Goal: Task Accomplishment & Management: Manage account settings

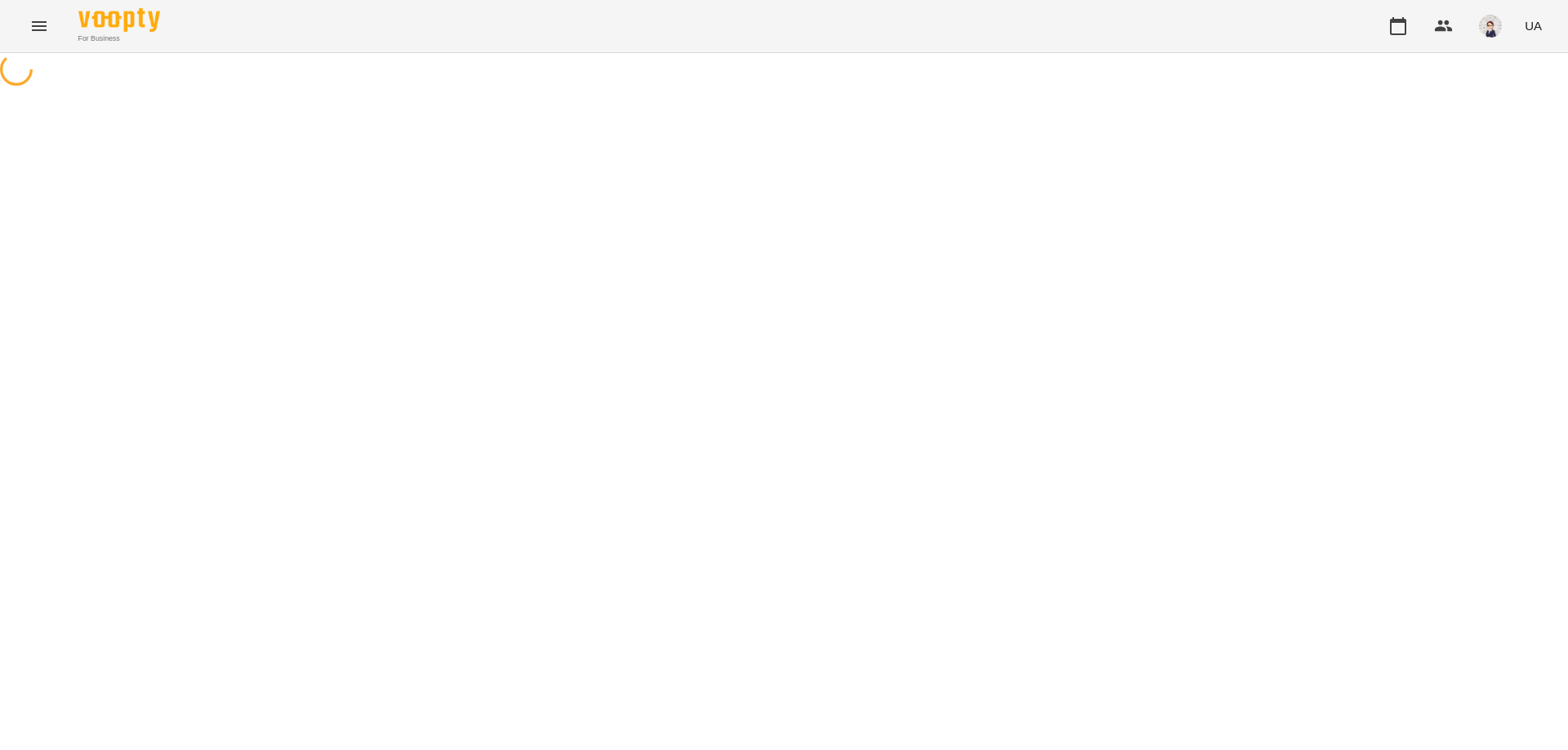
click at [43, 24] on icon "Menu" at bounding box center [39, 26] width 20 height 20
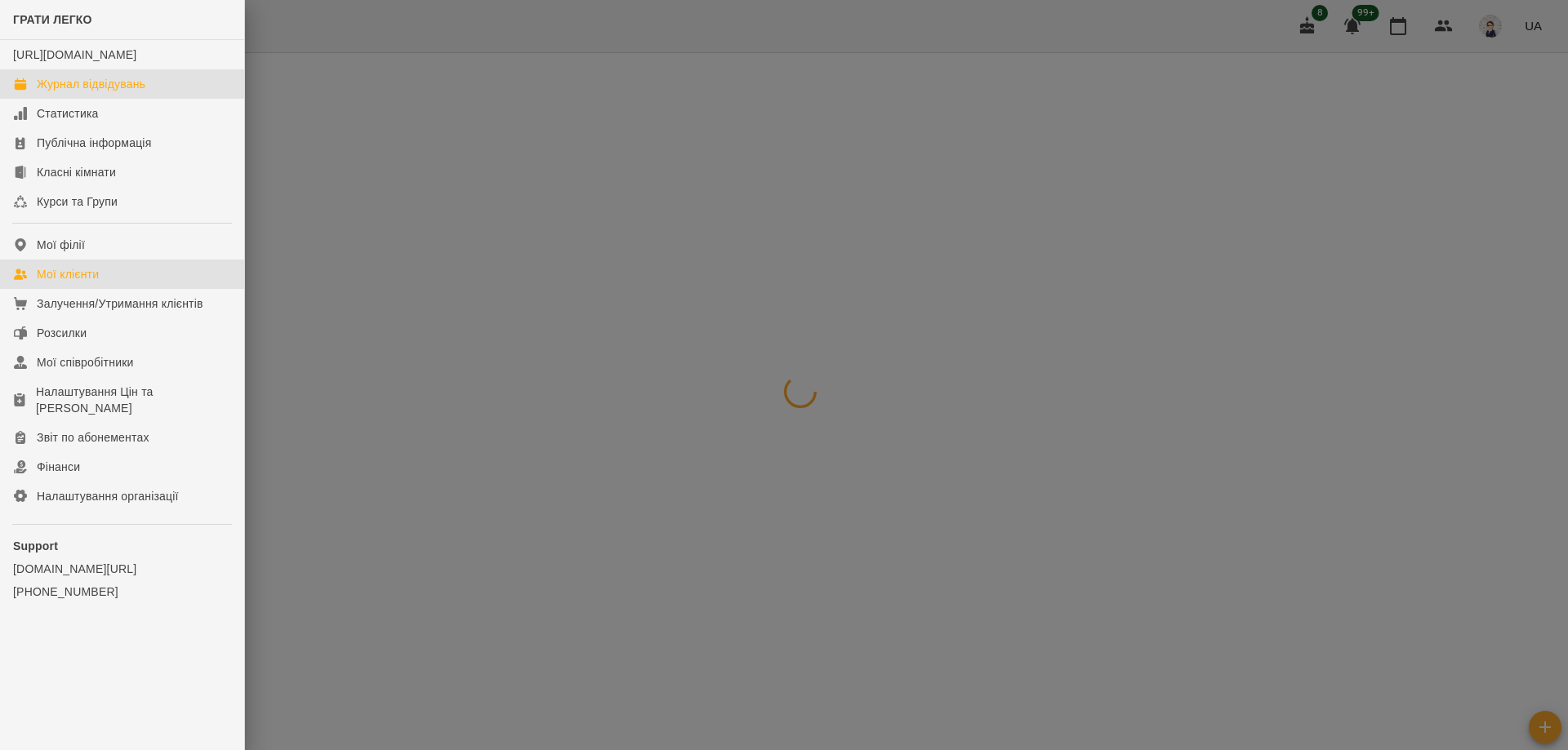
click at [96, 282] on div "Мої клієнти" at bounding box center [67, 275] width 62 height 17
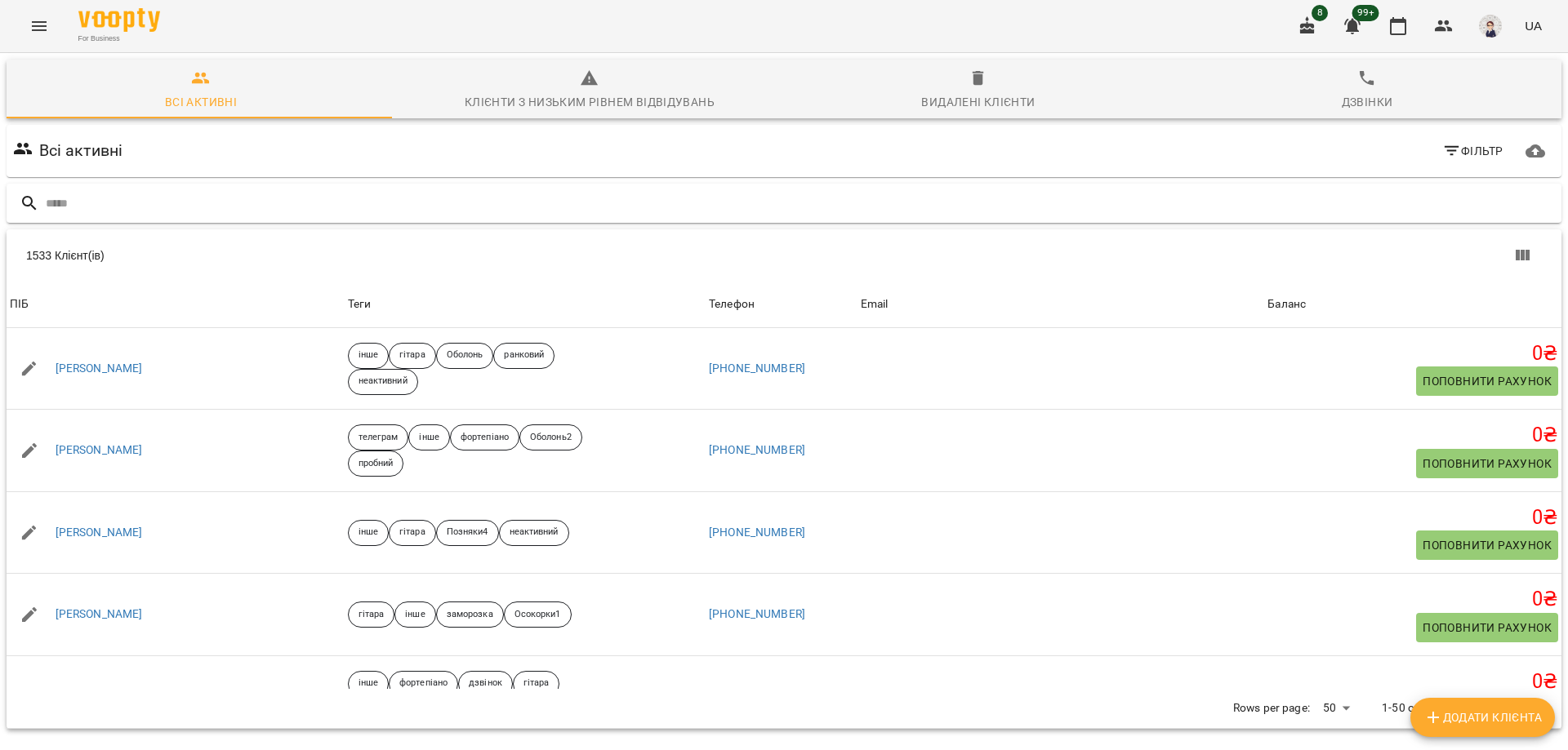
click at [352, 195] on input "text" at bounding box center [800, 203] width 1509 height 27
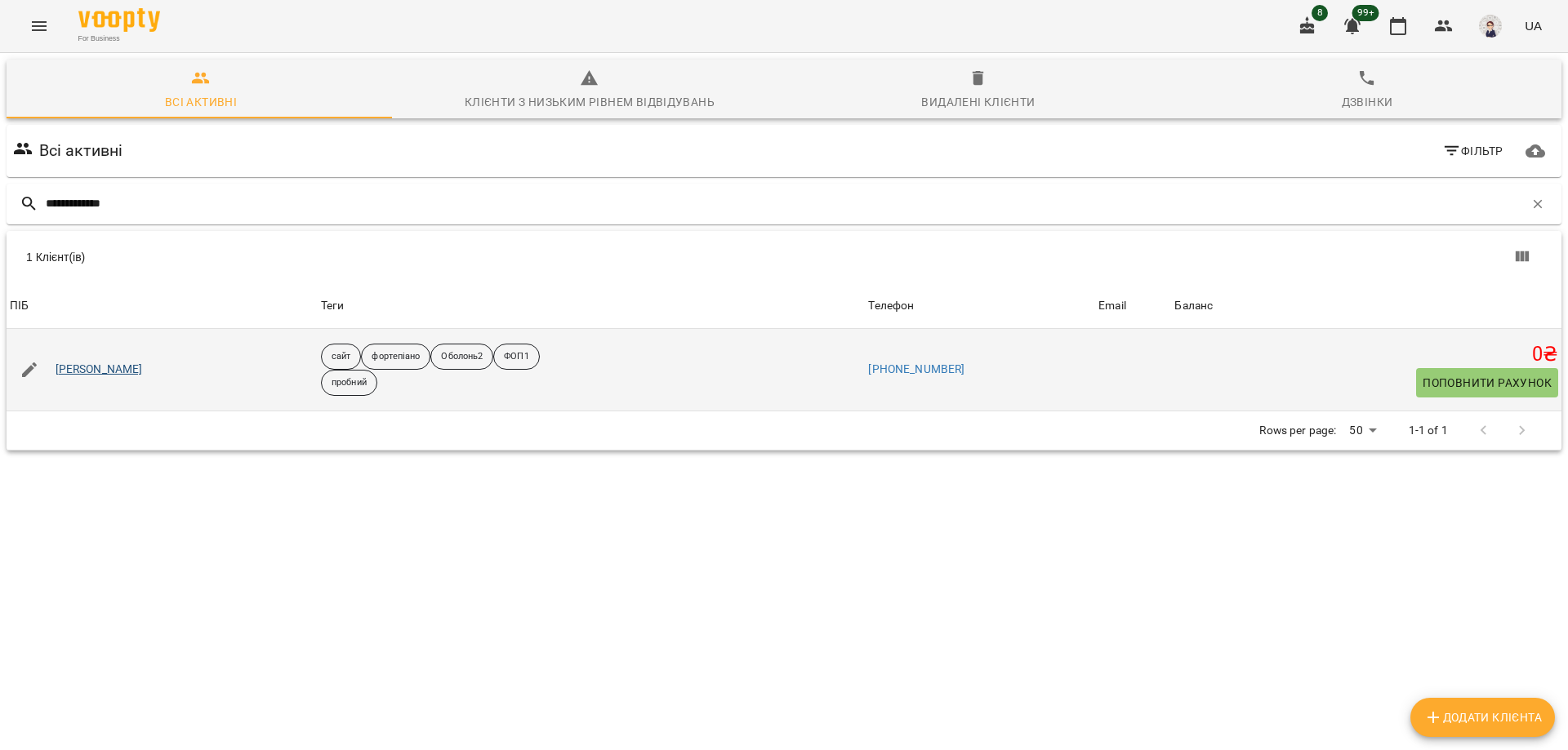
type input "**********"
click at [133, 369] on link "[PERSON_NAME]" at bounding box center [100, 370] width 88 height 17
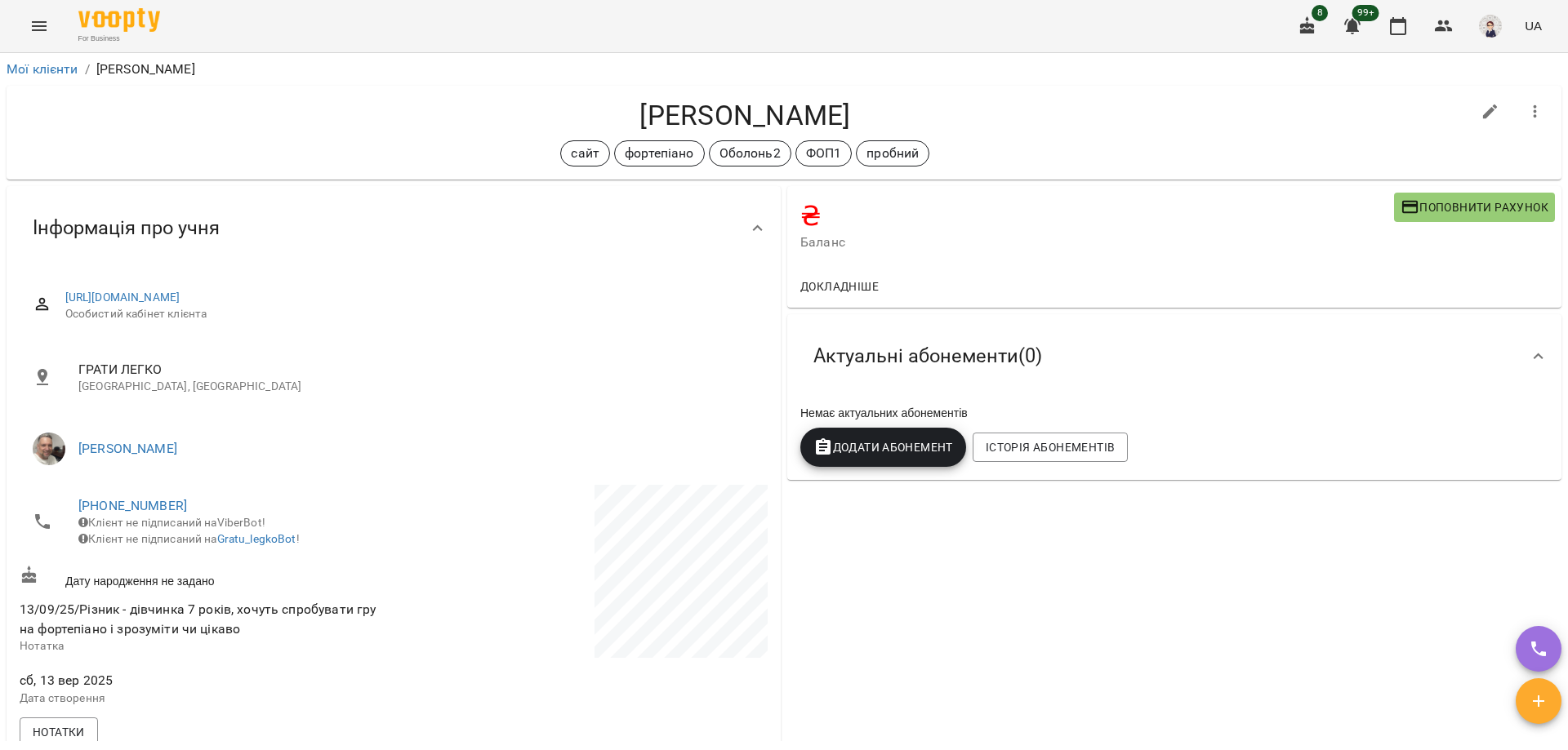
click at [39, 28] on icon "Menu" at bounding box center [39, 26] width 20 height 20
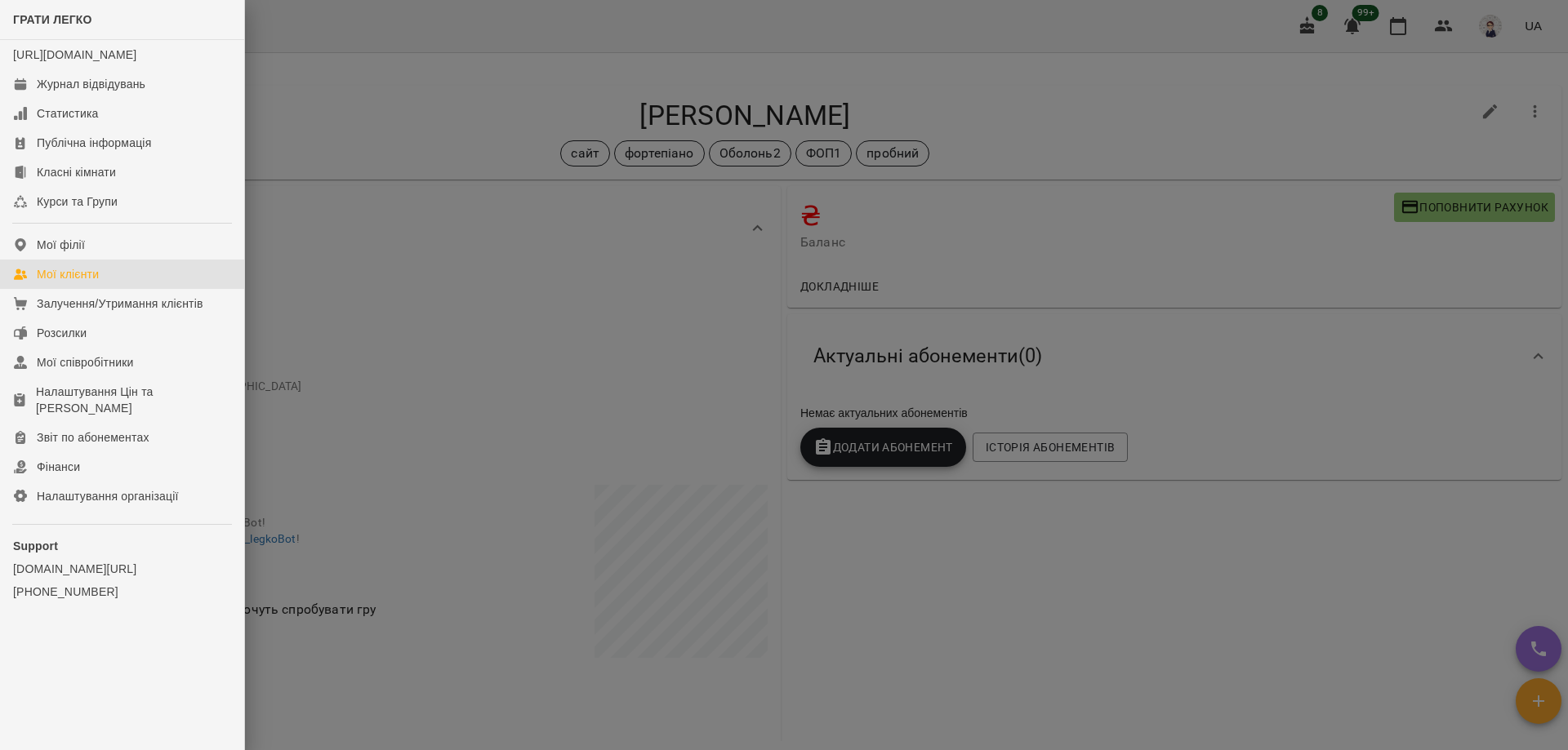
click at [90, 282] on div "Мої клієнти" at bounding box center [67, 275] width 62 height 17
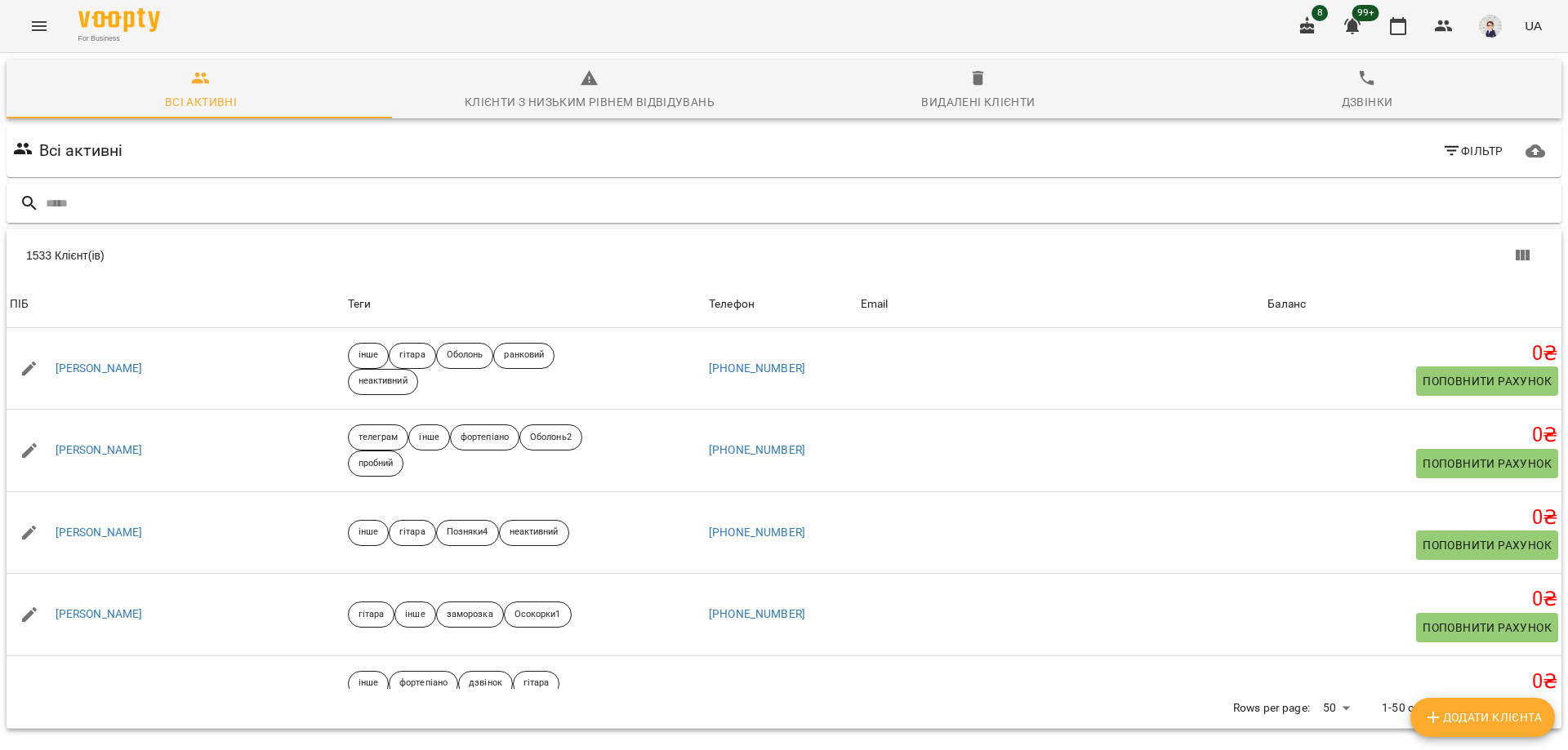
click at [188, 207] on input "text" at bounding box center [800, 203] width 1509 height 27
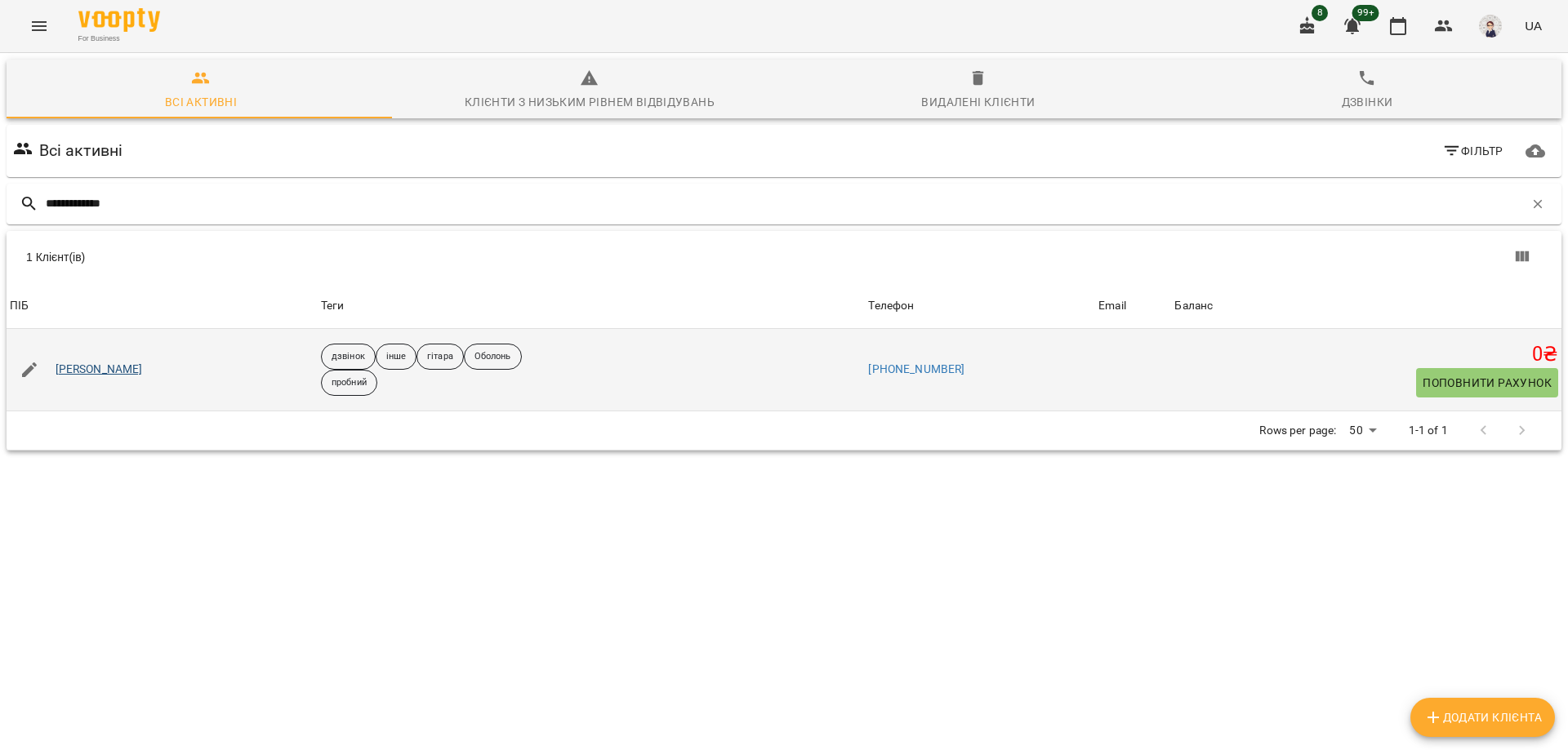
type input "**********"
click at [102, 366] on link "[PERSON_NAME]" at bounding box center [100, 370] width 88 height 17
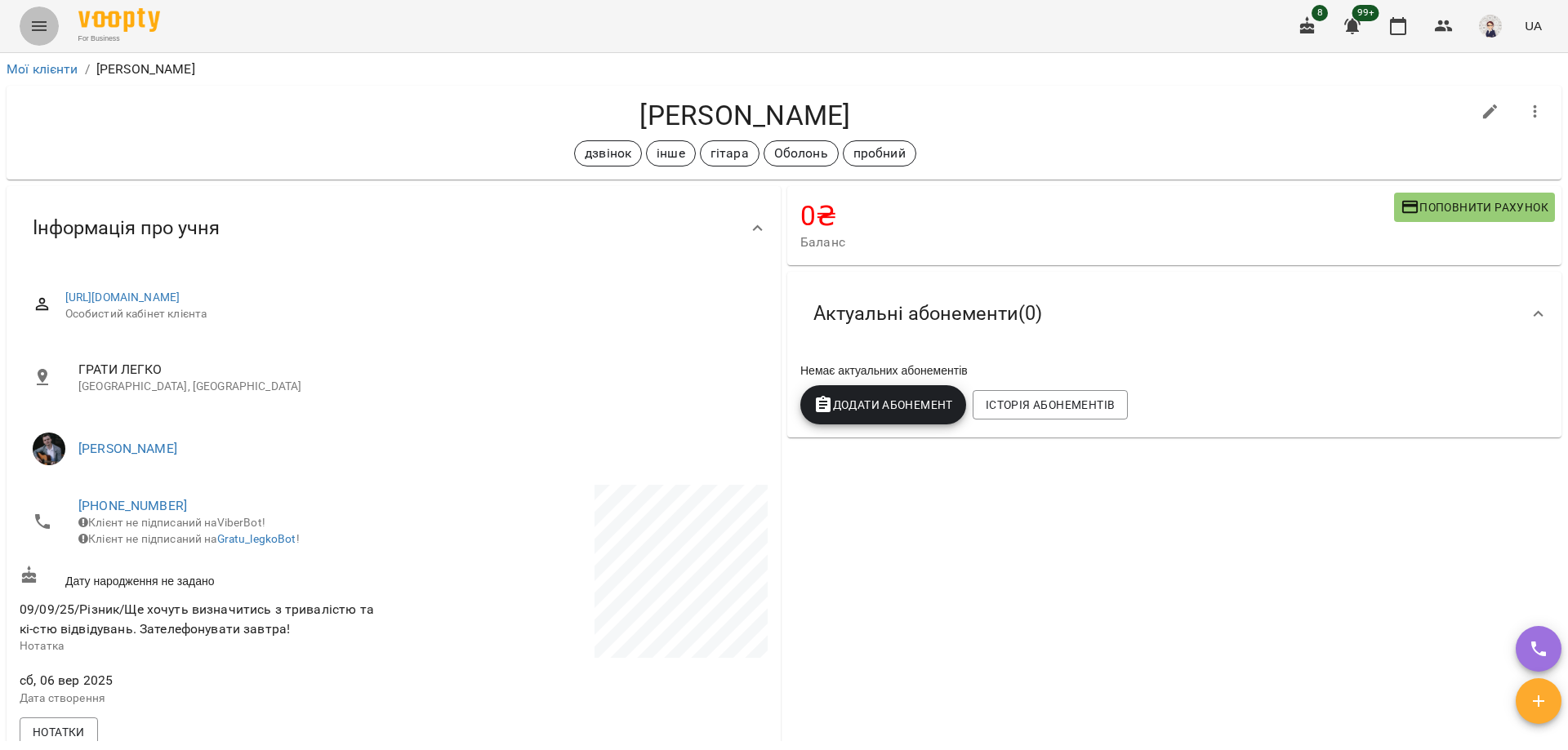
click at [39, 20] on icon "Menu" at bounding box center [39, 26] width 20 height 20
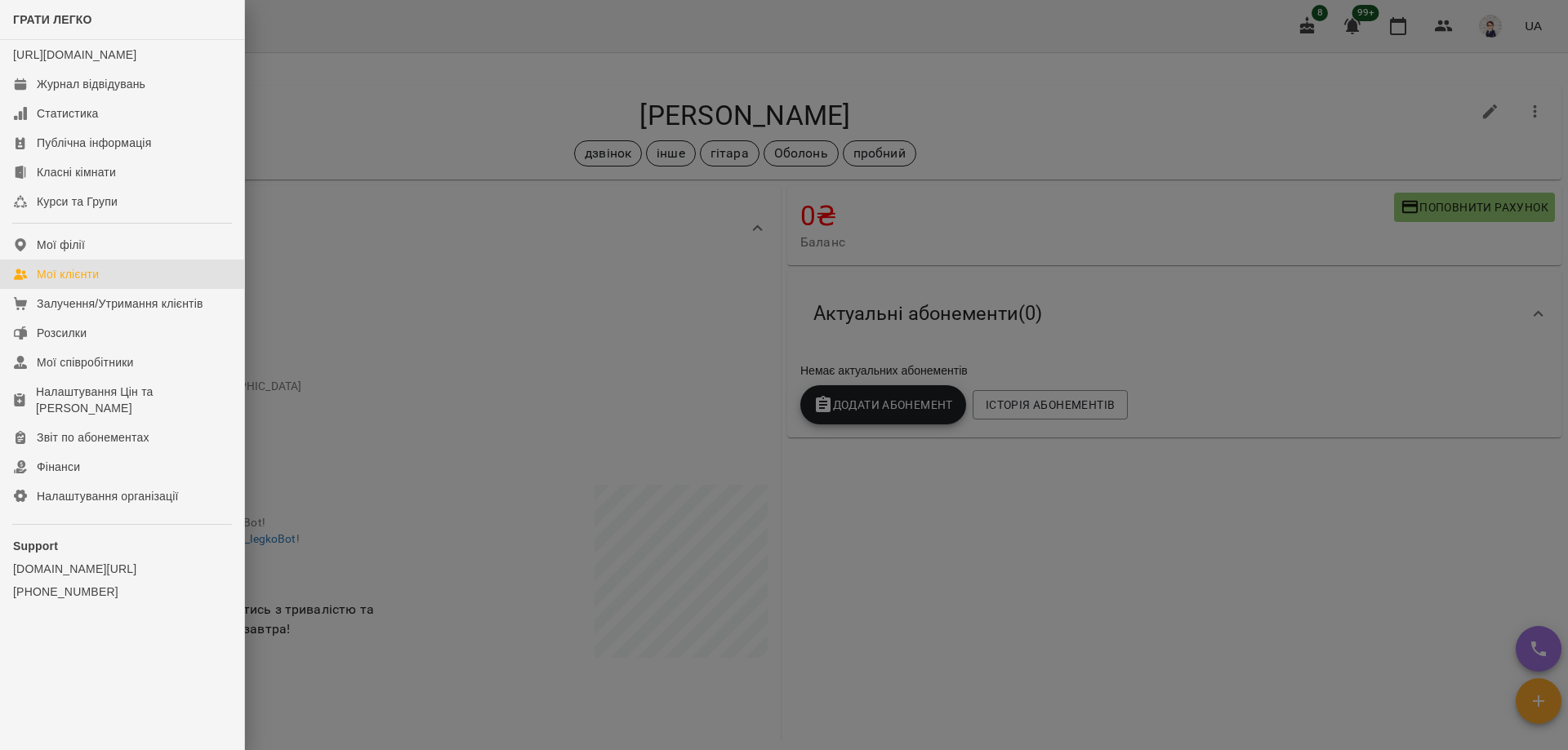
click at [95, 282] on div "Мої клієнти" at bounding box center [67, 275] width 62 height 17
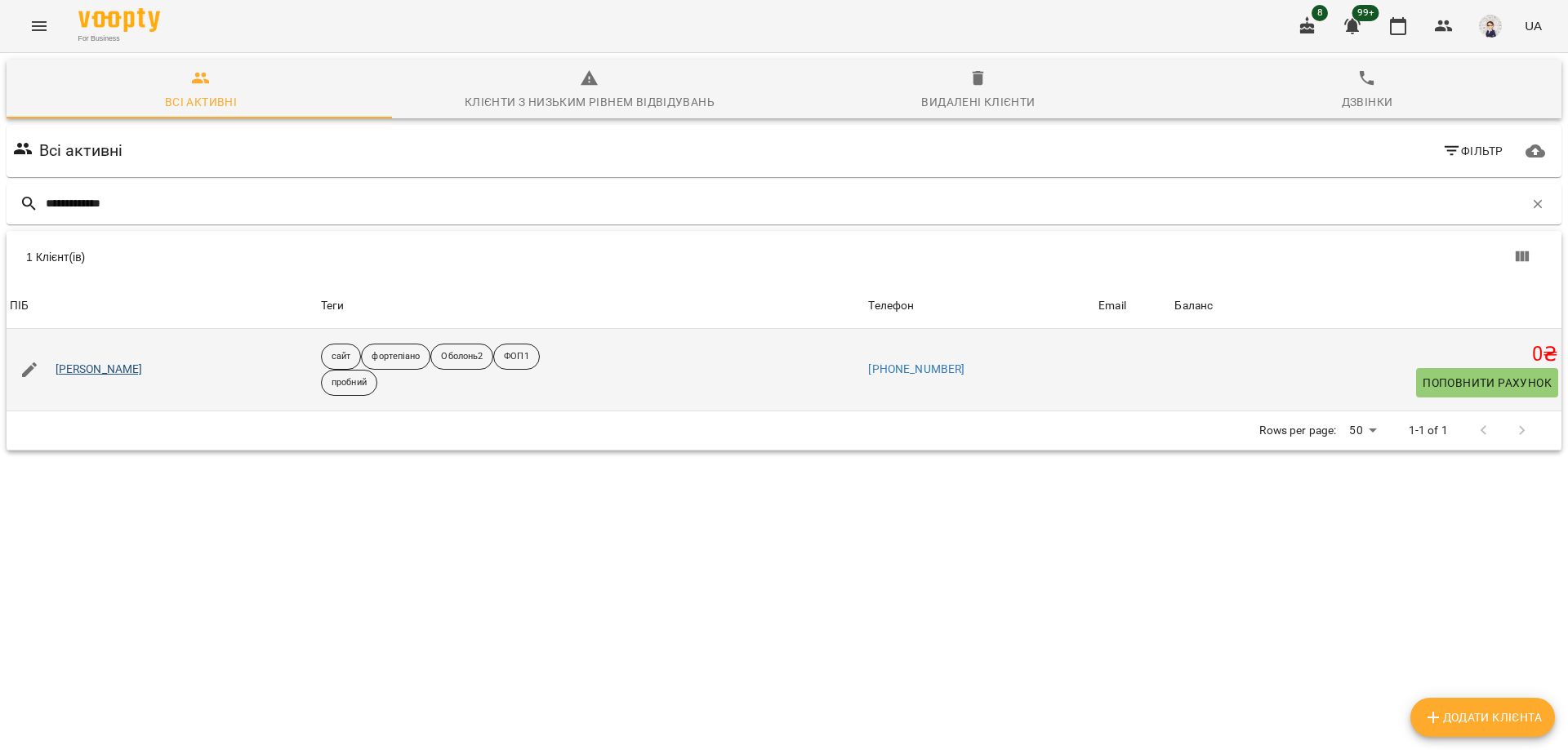
type input "**********"
click at [125, 370] on link "[PERSON_NAME]" at bounding box center [100, 370] width 88 height 17
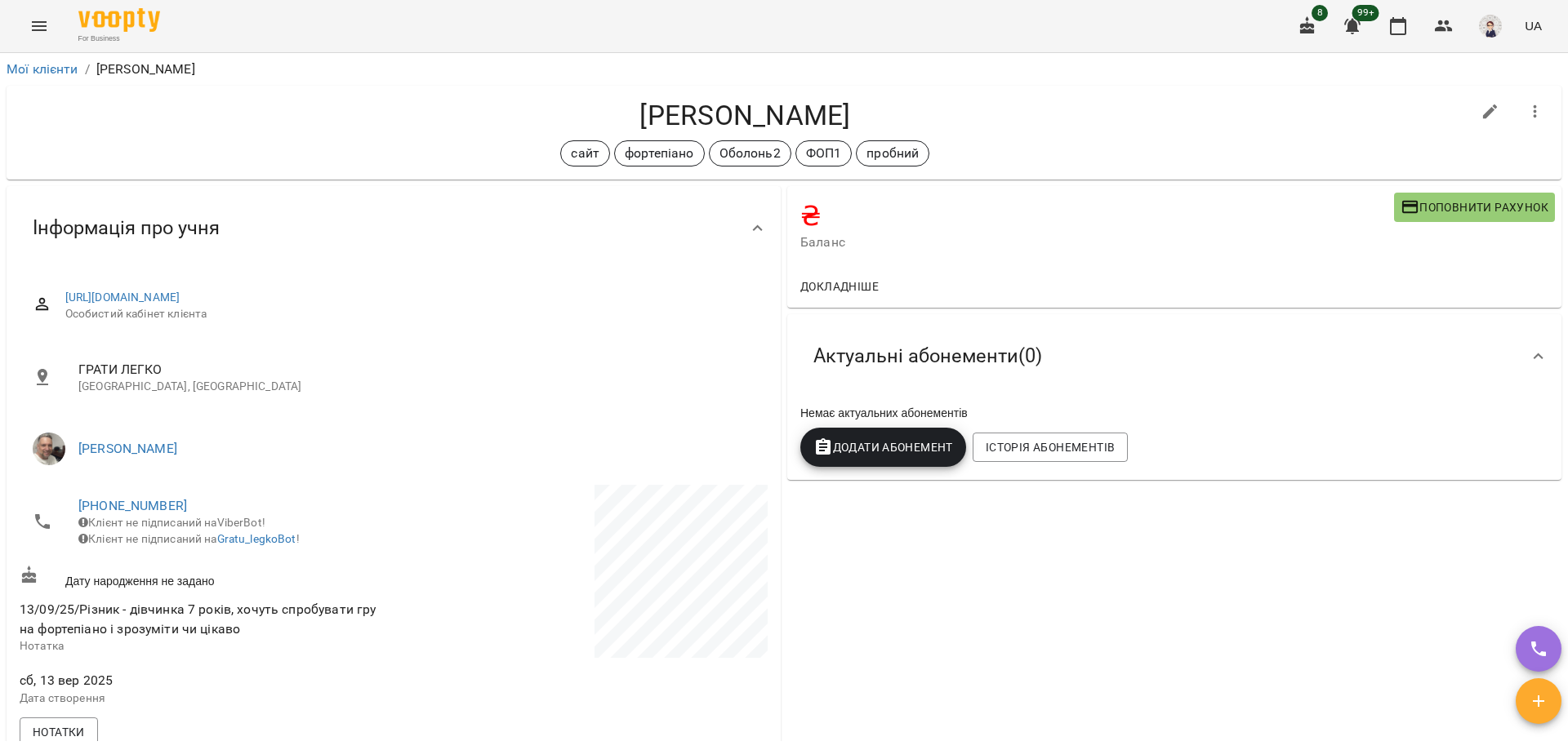
drag, startPoint x: 893, startPoint y: 116, endPoint x: 488, endPoint y: 116, distance: 405.0
click at [488, 116] on h4 "[PERSON_NAME]" at bounding box center [745, 116] width 1451 height 34
copy h4 "[PERSON_NAME]"
click at [30, 32] on icon "Menu" at bounding box center [39, 26] width 20 height 20
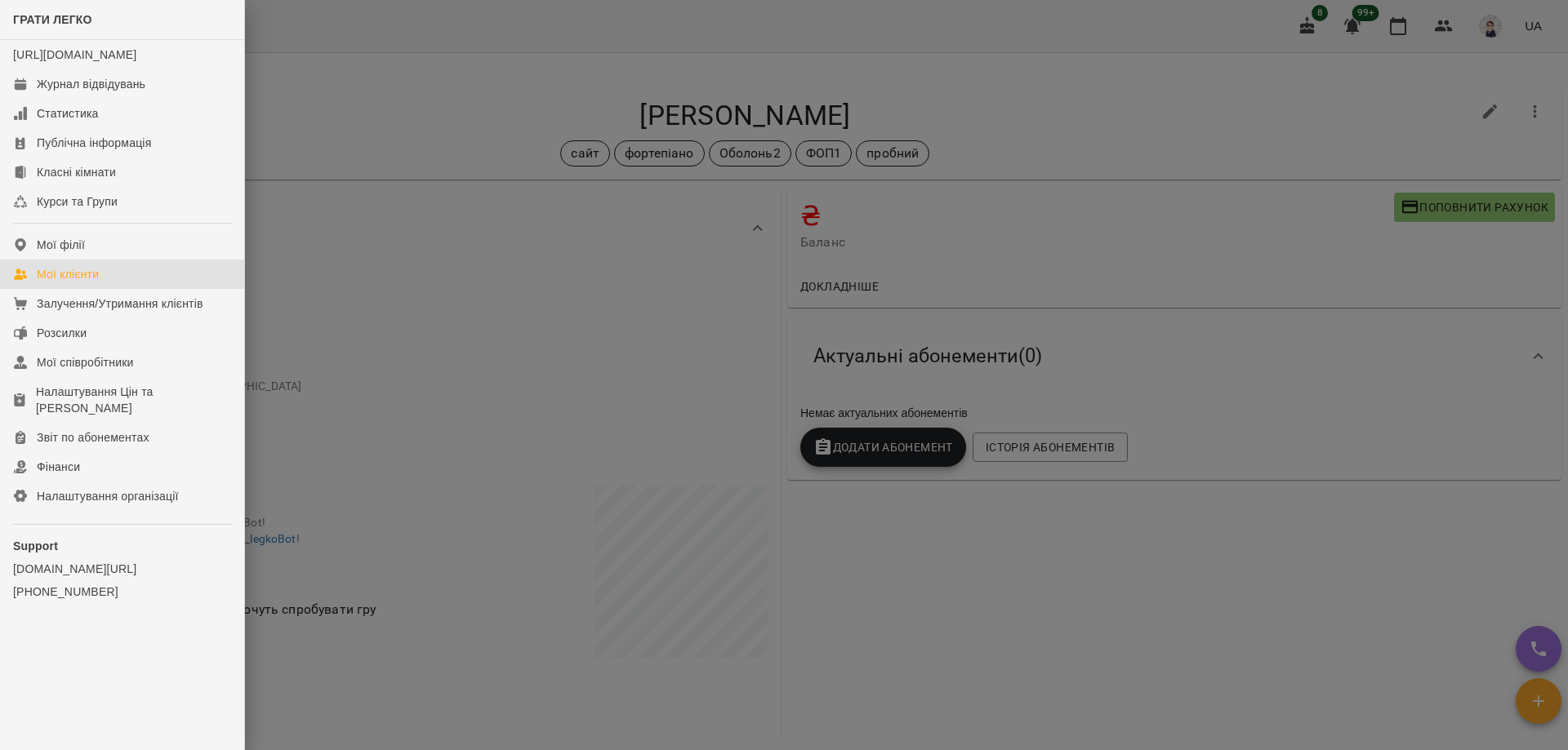
click at [95, 282] on div "Мої клієнти" at bounding box center [67, 275] width 62 height 17
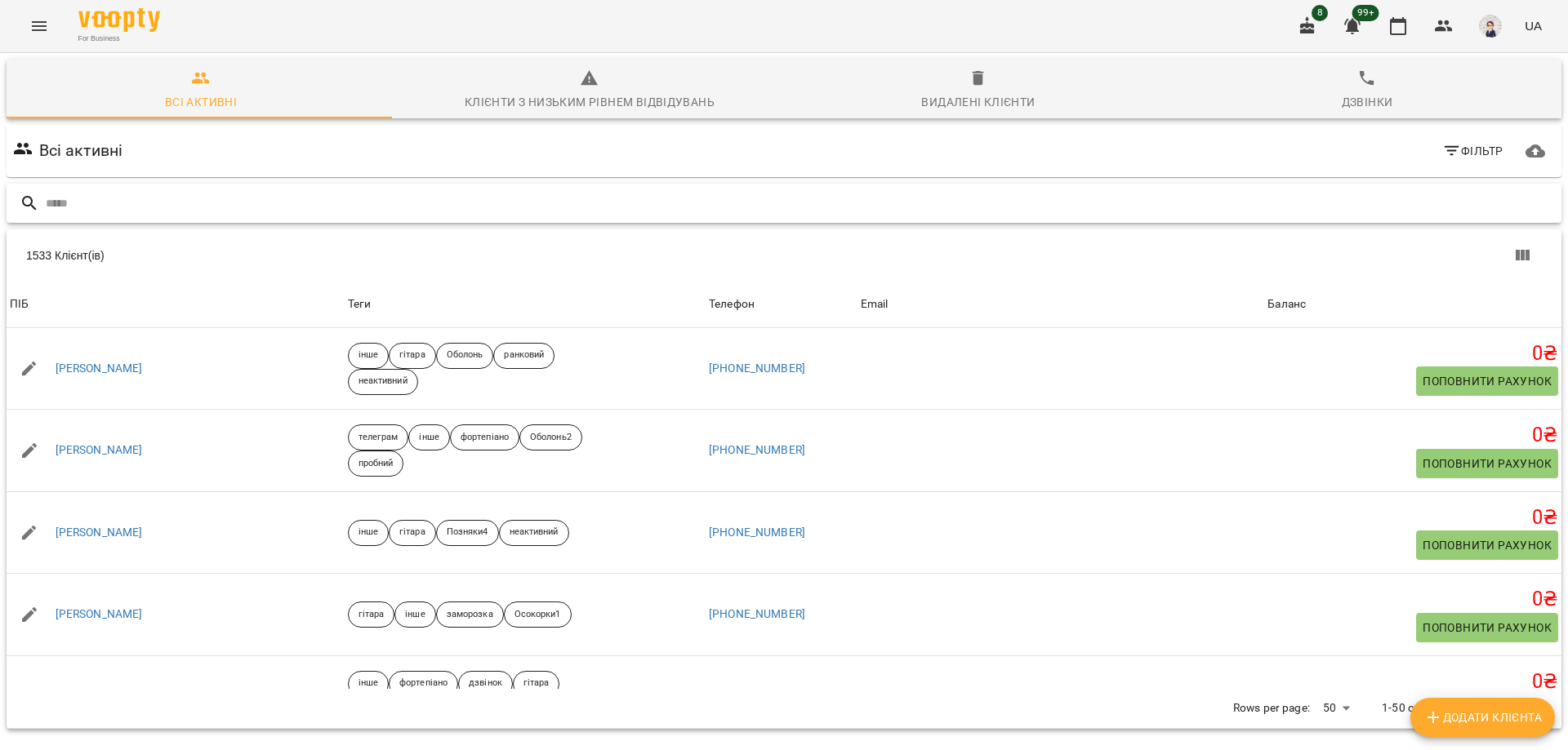
paste input "**********"
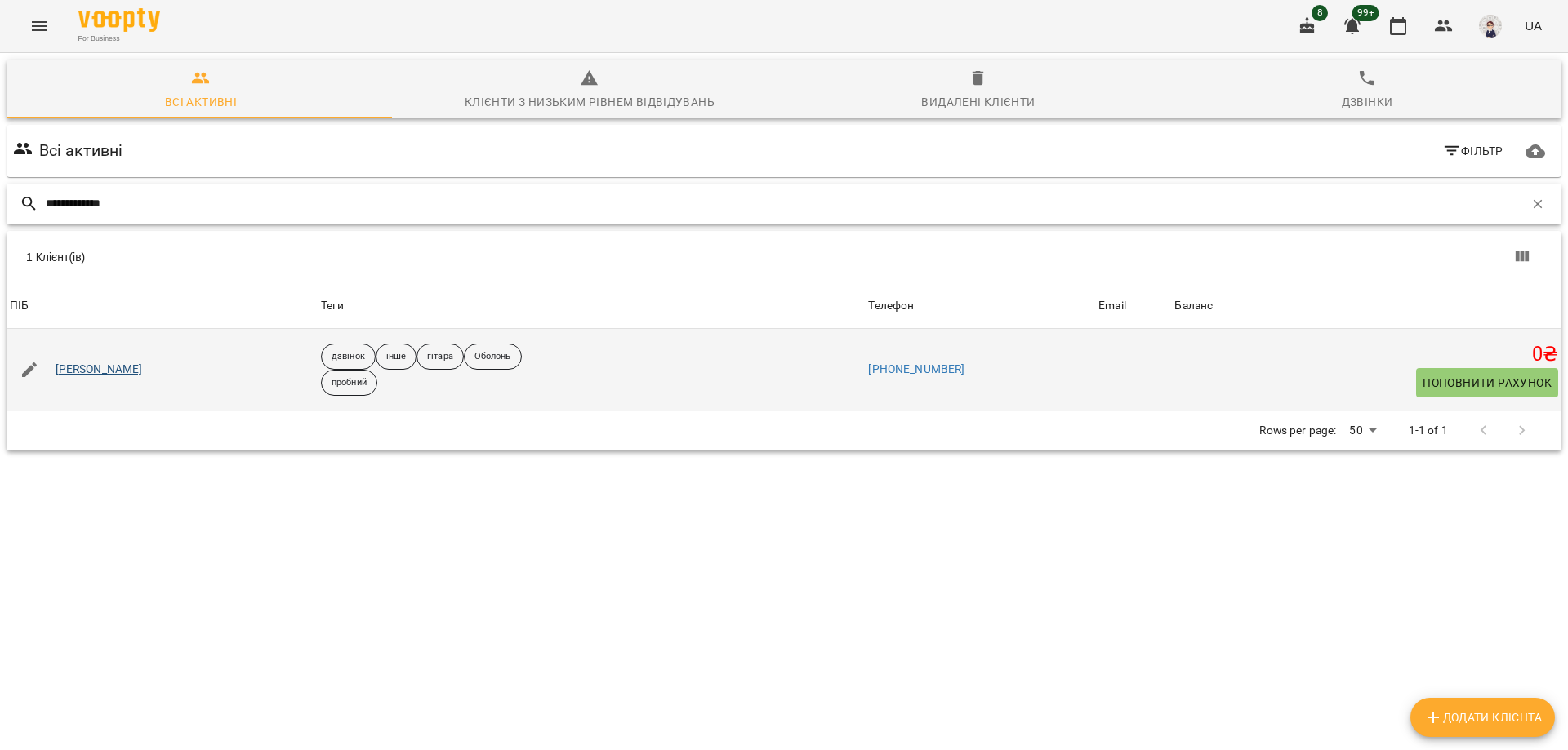
type input "**********"
click at [135, 369] on link "[PERSON_NAME]" at bounding box center [100, 370] width 88 height 17
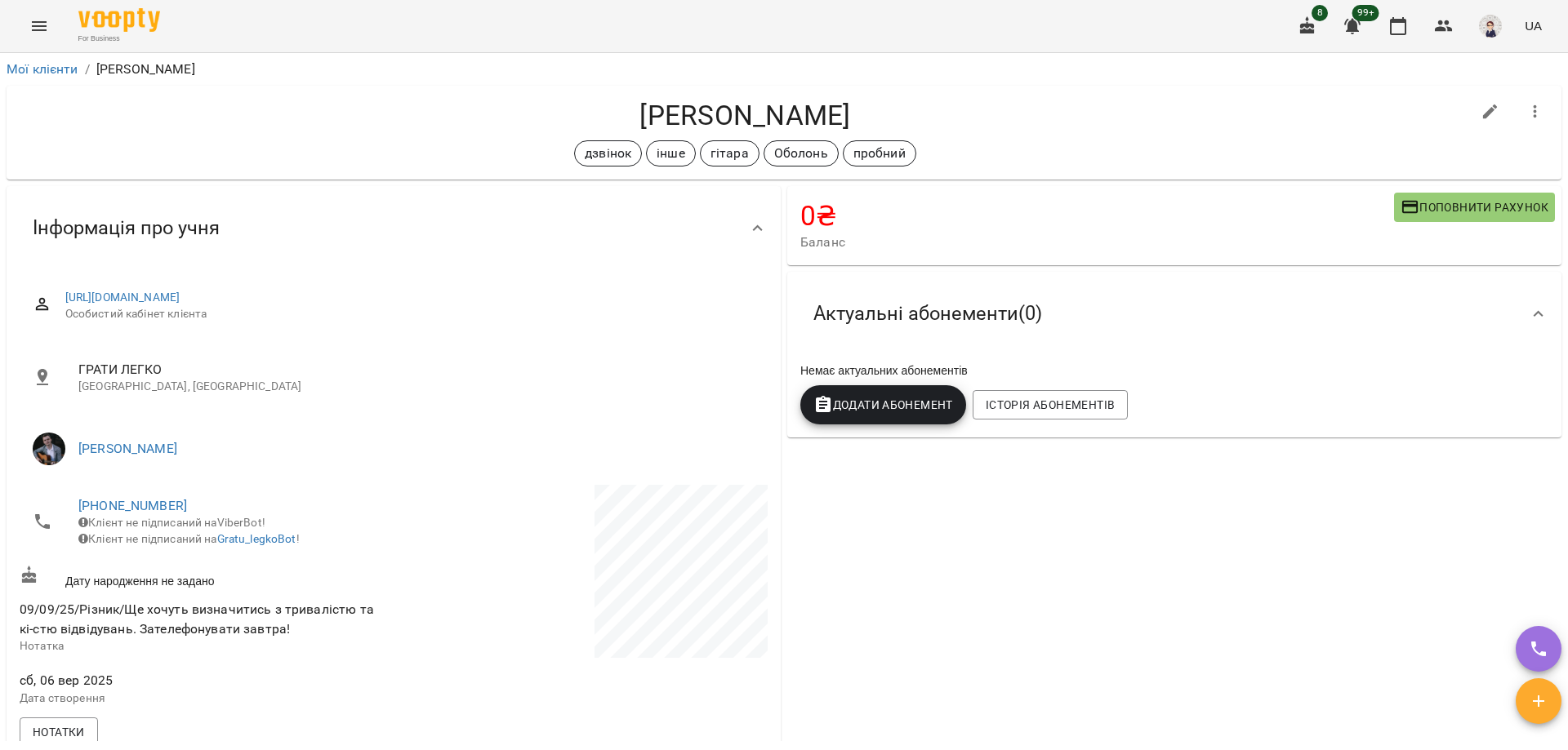
click at [31, 35] on icon "Menu" at bounding box center [39, 26] width 20 height 20
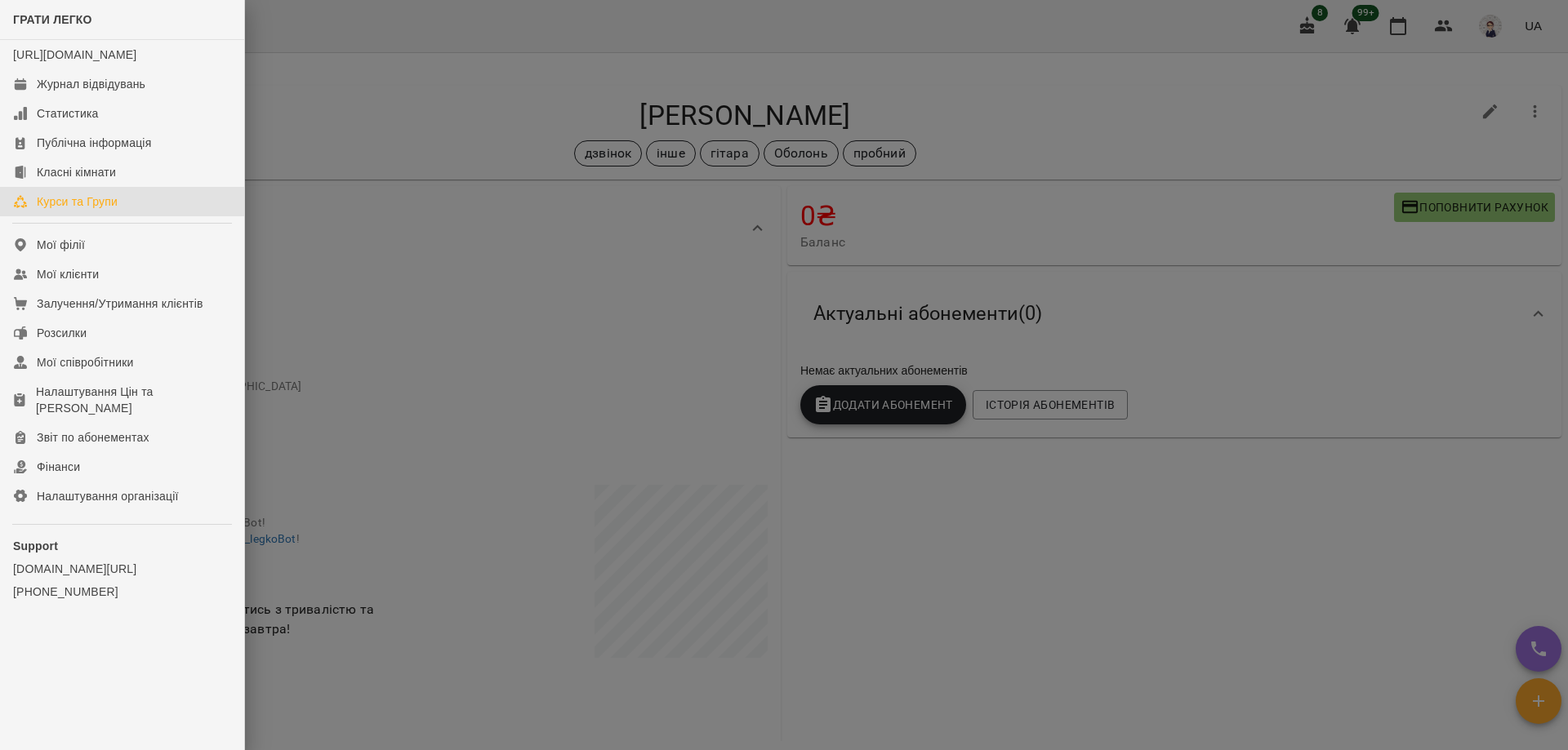
click at [82, 210] on div "Курси та Групи" at bounding box center [76, 202] width 81 height 17
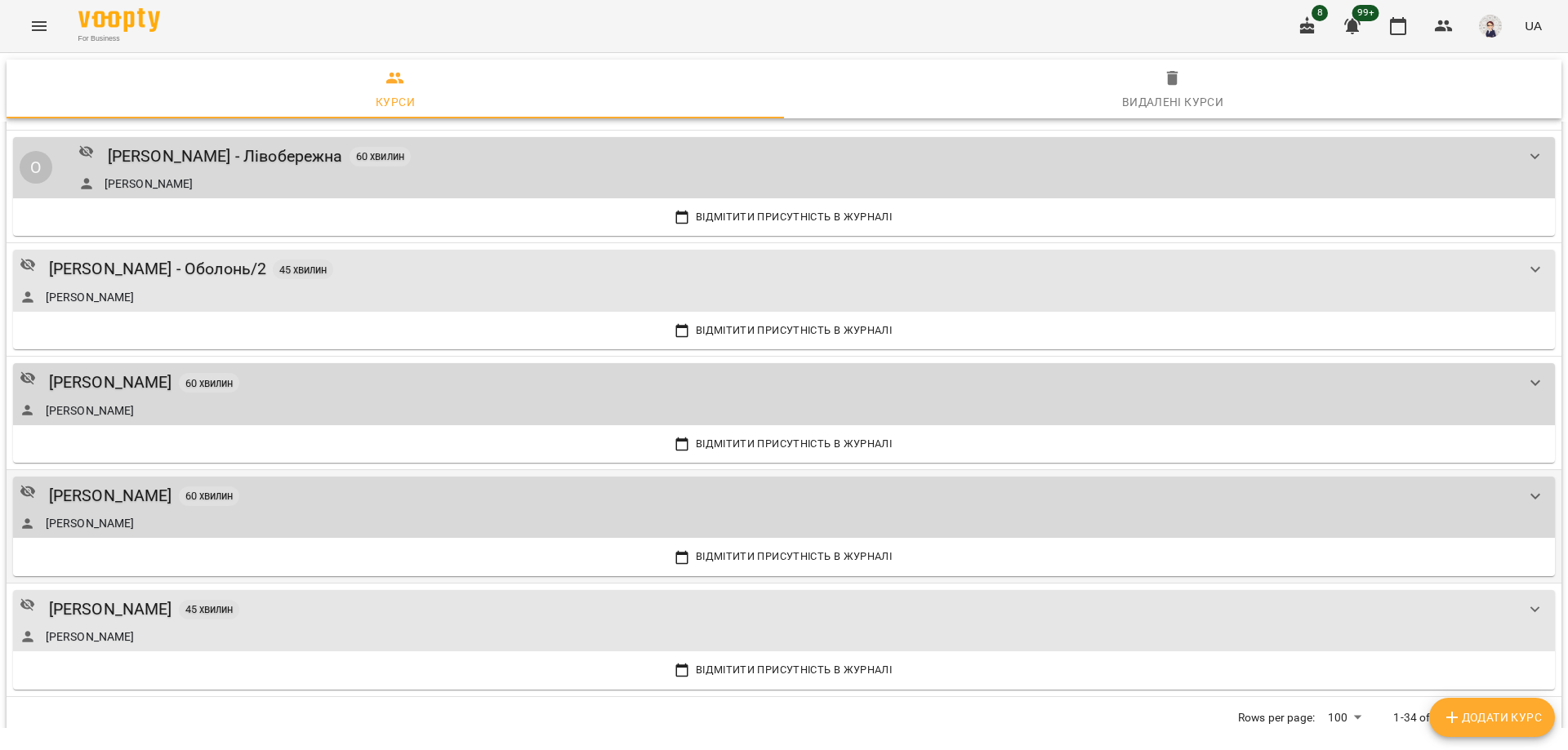
scroll to position [3331, 0]
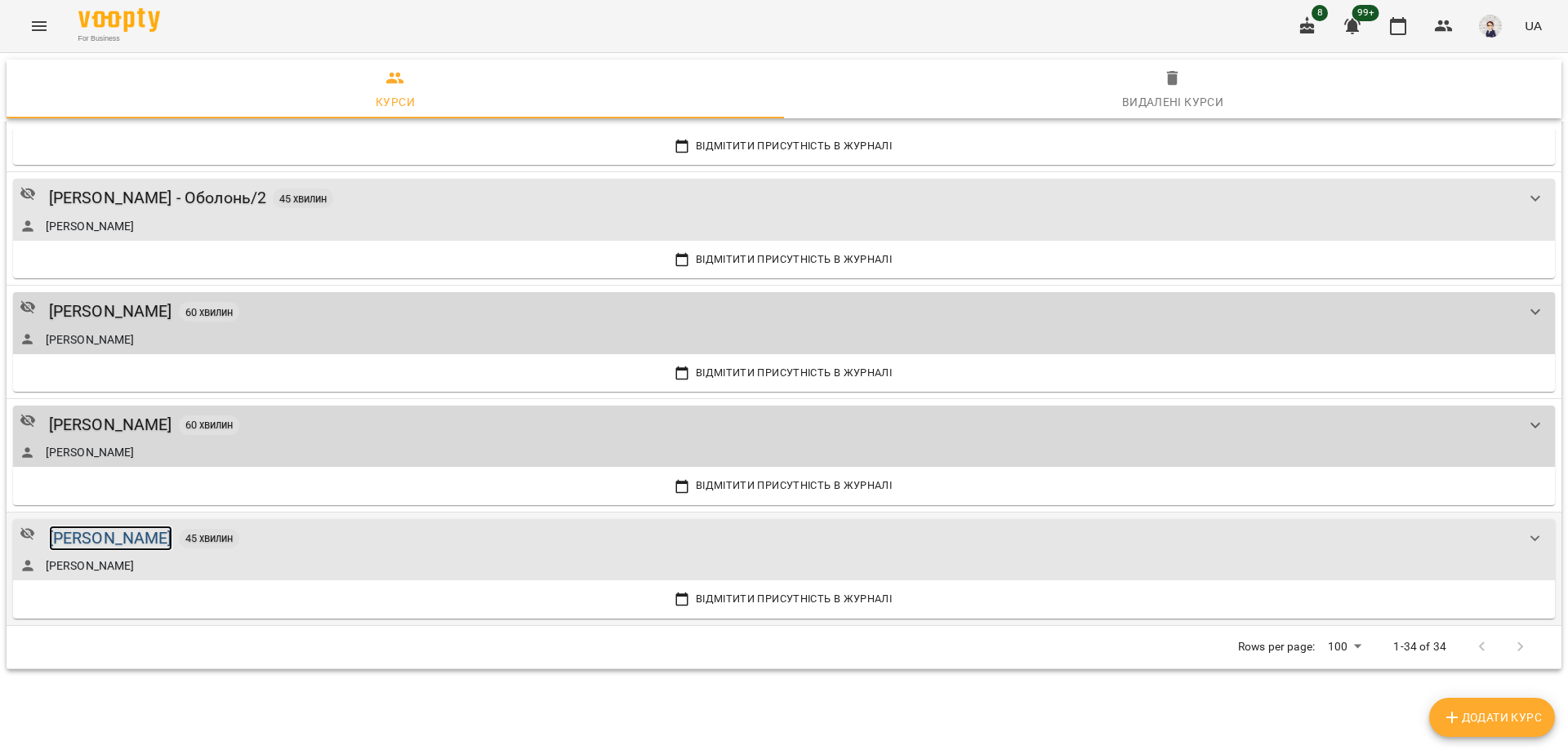
click at [157, 529] on div "[PERSON_NAME]" at bounding box center [111, 538] width 123 height 25
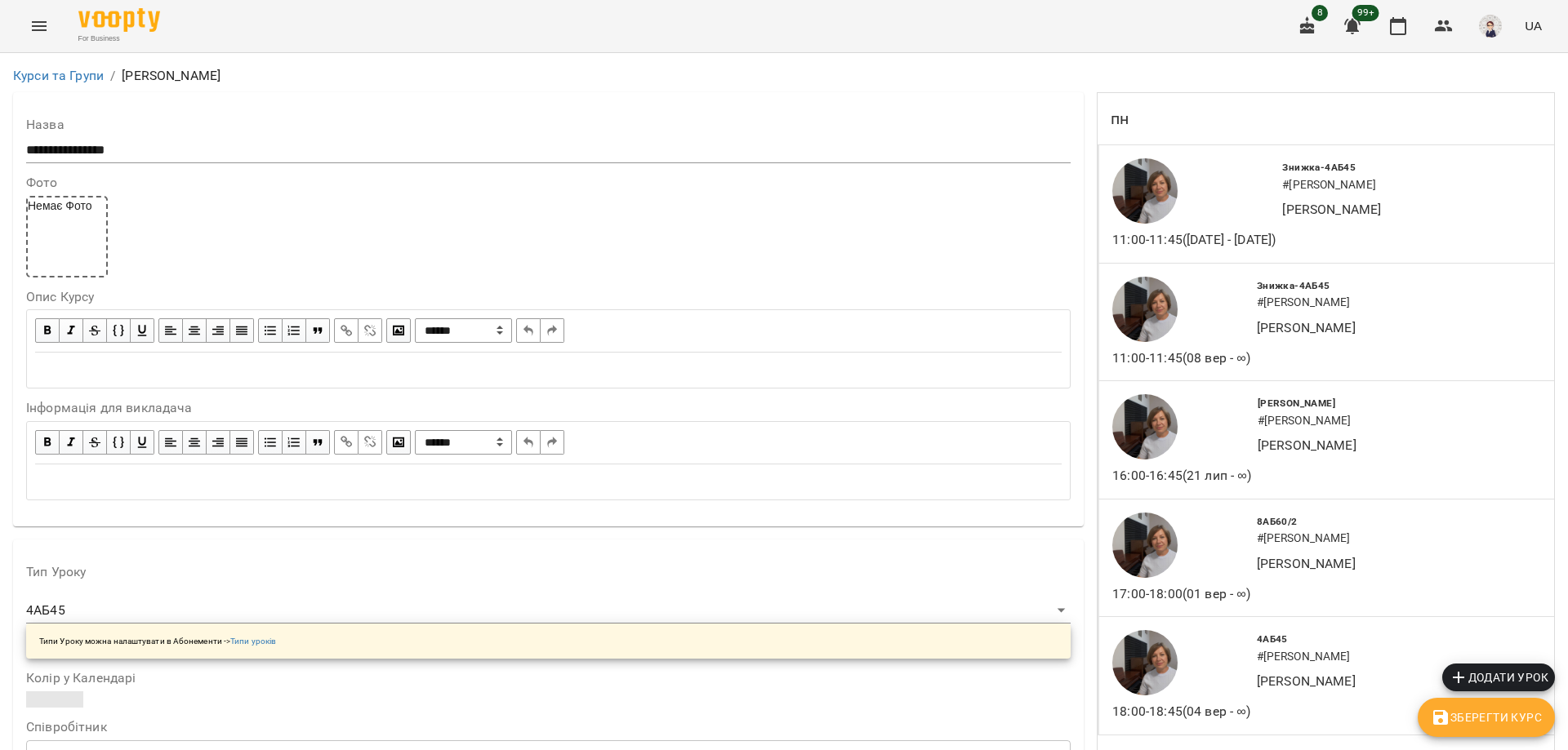
scroll to position [490, 0]
click at [32, 28] on icon "Menu" at bounding box center [39, 26] width 20 height 20
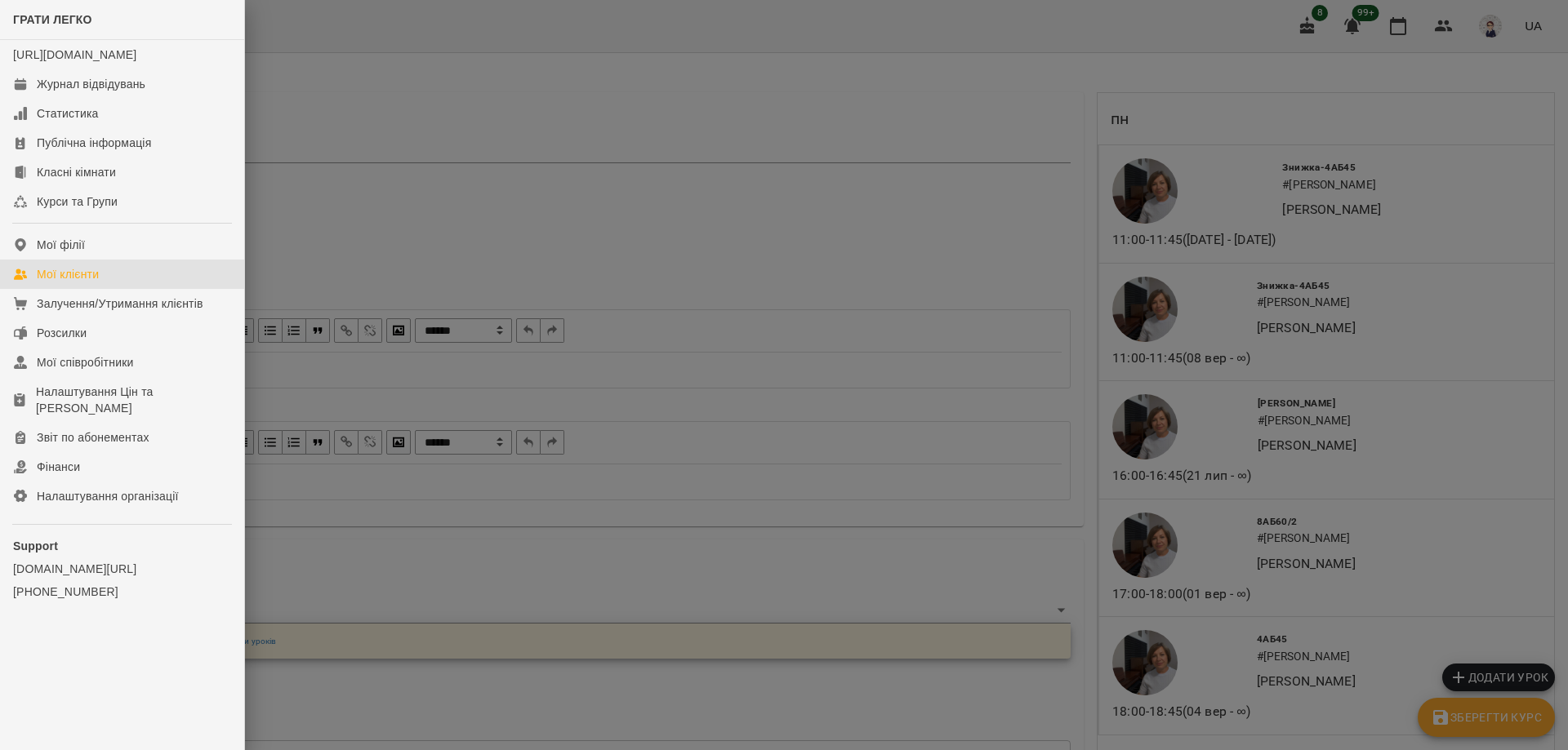
click at [76, 282] on div "Мої клієнти" at bounding box center [67, 275] width 62 height 17
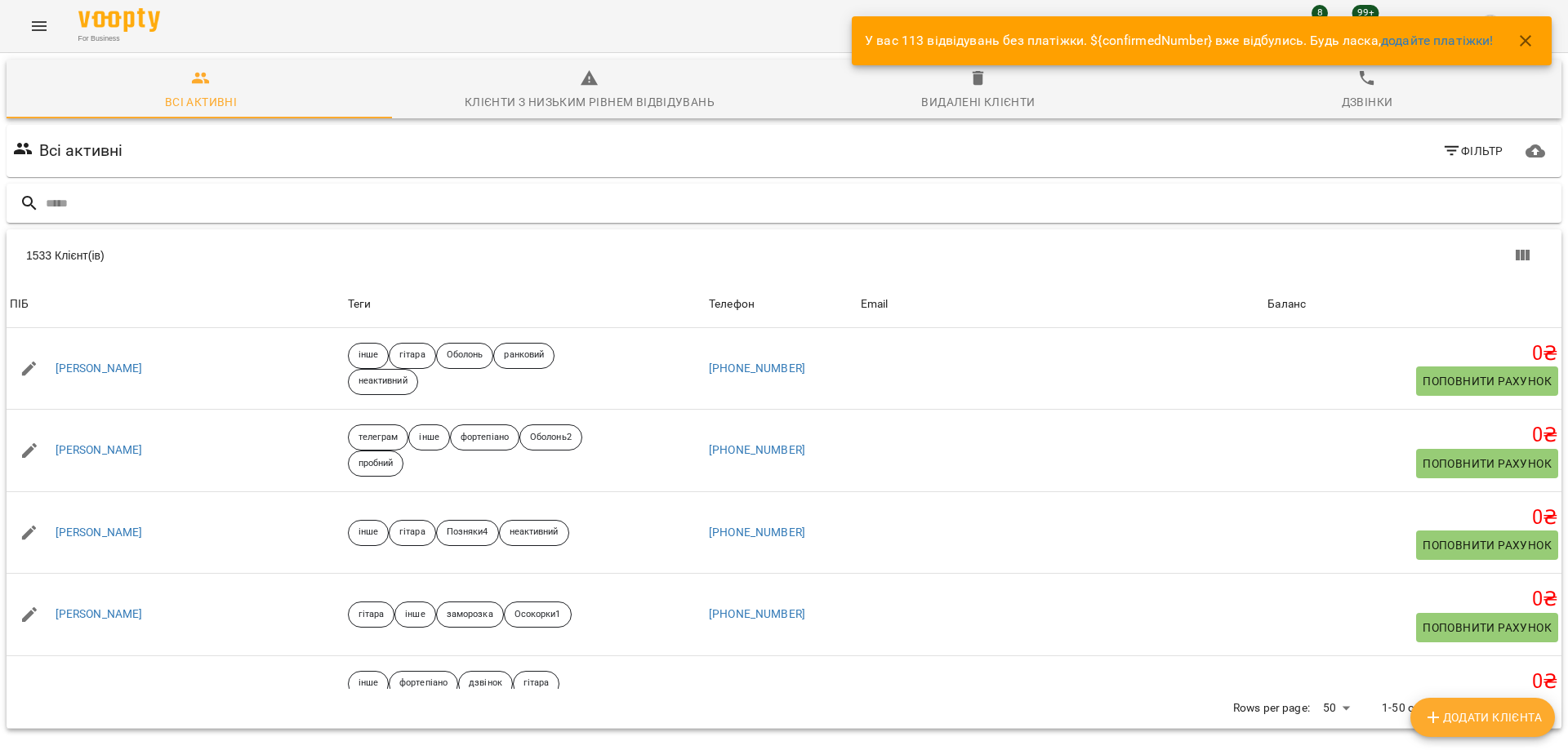
click at [183, 203] on input "text" at bounding box center [800, 203] width 1509 height 27
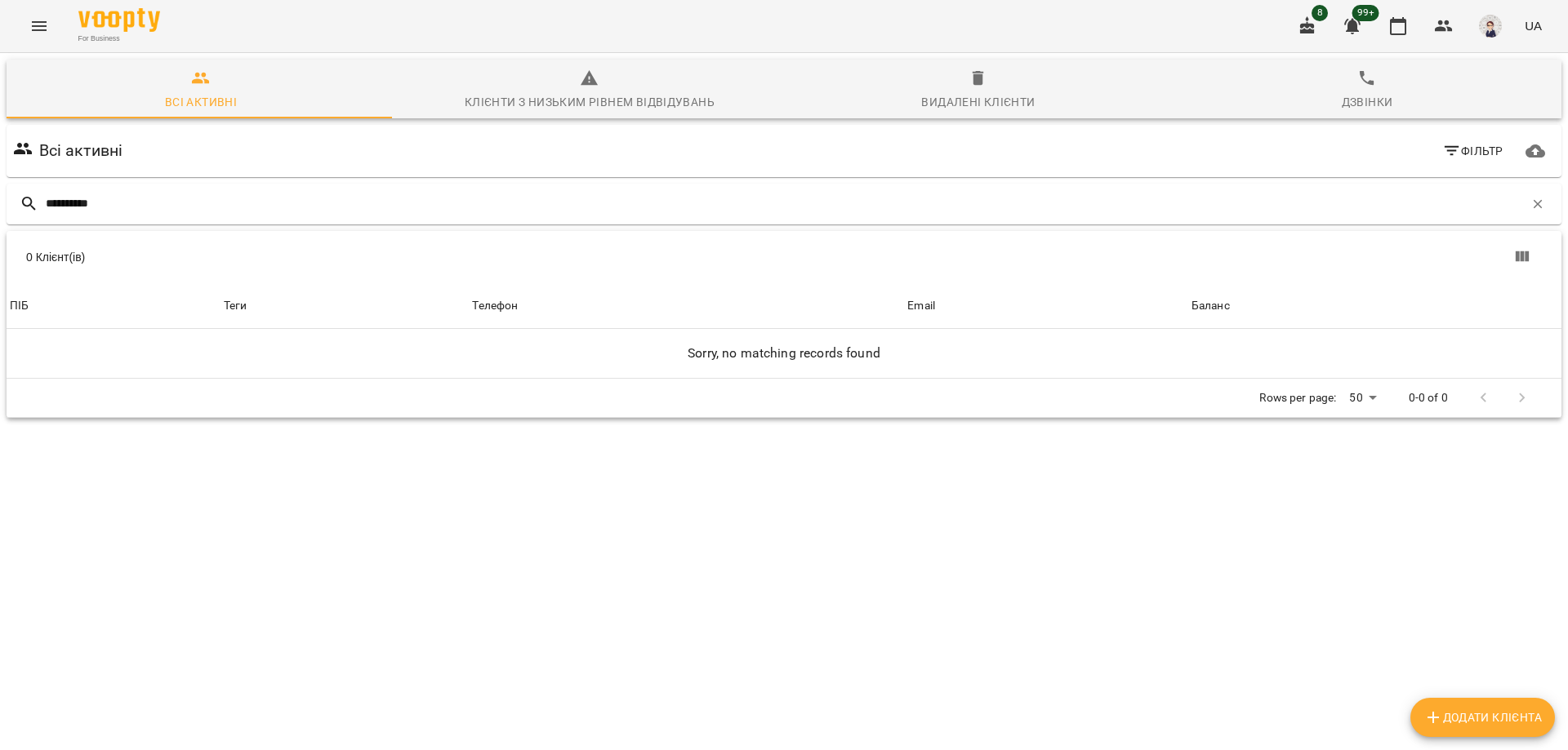
type input "**********"
click at [39, 23] on icon "Menu" at bounding box center [39, 26] width 20 height 20
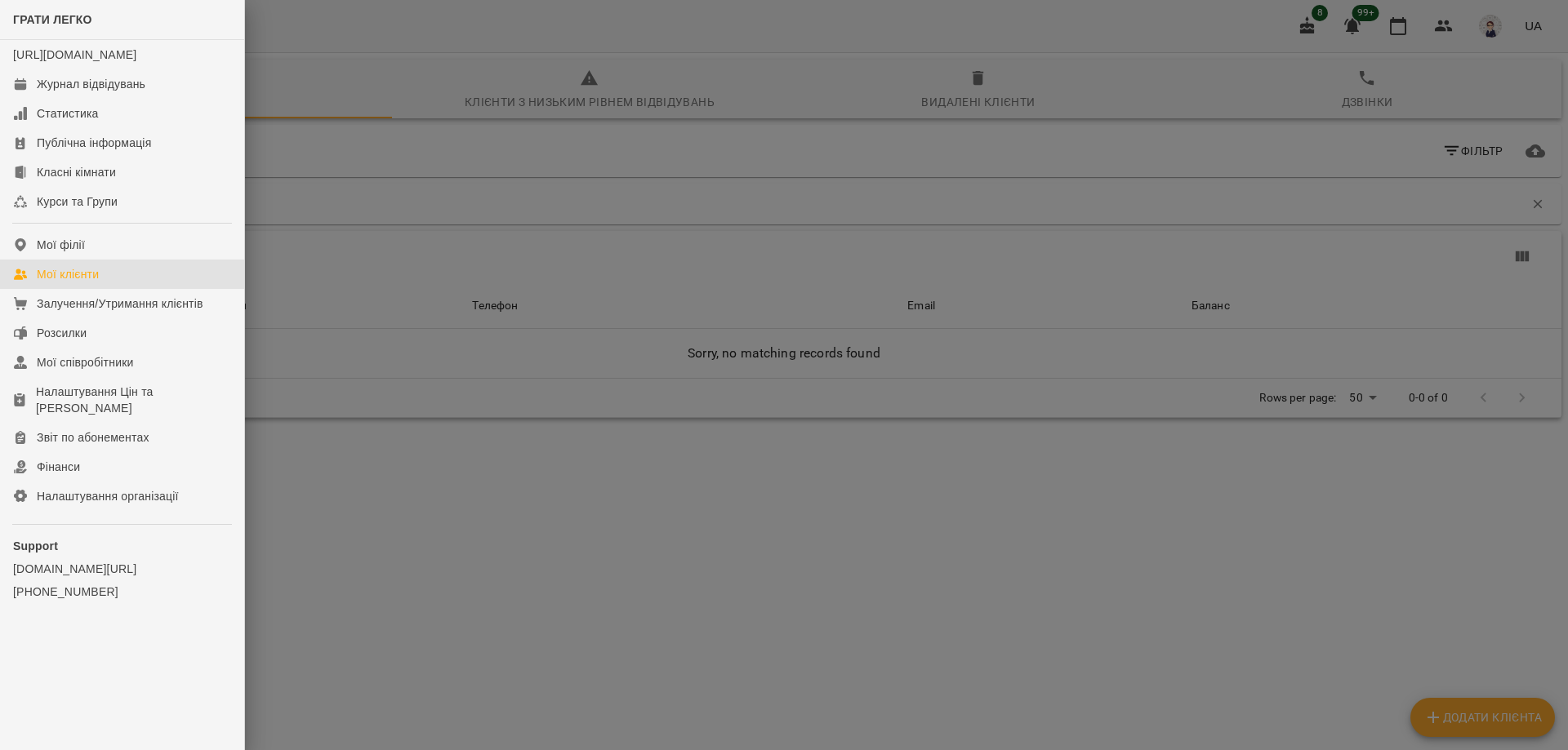
click at [76, 282] on div "Мої клієнти" at bounding box center [67, 275] width 62 height 17
